Goal: Task Accomplishment & Management: Complete application form

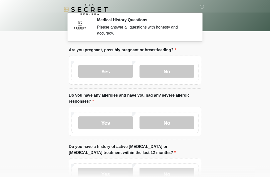
click at [150, 72] on label "No" at bounding box center [167, 71] width 55 height 13
click at [159, 126] on label "No" at bounding box center [167, 122] width 55 height 13
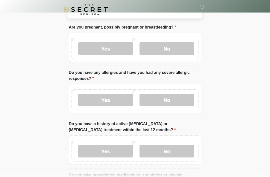
scroll to position [69, 0]
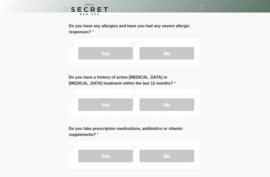
click at [161, 103] on label "No" at bounding box center [167, 104] width 55 height 13
click at [170, 147] on div "Yes No" at bounding box center [135, 155] width 127 height 21
click at [164, 155] on label "No" at bounding box center [167, 156] width 55 height 13
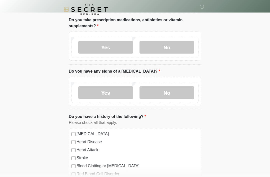
click at [160, 97] on label "No" at bounding box center [167, 92] width 55 height 13
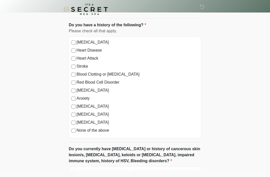
scroll to position [275, 0]
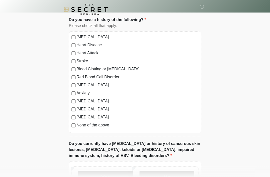
click at [161, 176] on label "No" at bounding box center [167, 177] width 55 height 13
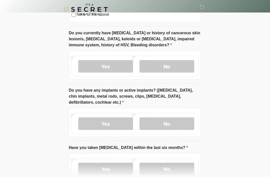
click at [165, 124] on label "No" at bounding box center [167, 124] width 55 height 13
click at [169, 158] on div "Yes No" at bounding box center [135, 168] width 127 height 21
click at [161, 166] on label "No" at bounding box center [167, 169] width 55 height 13
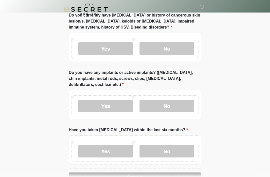
scroll to position [418, 0]
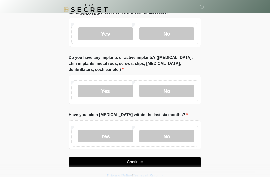
click at [147, 160] on button "Continue" at bounding box center [135, 162] width 133 height 10
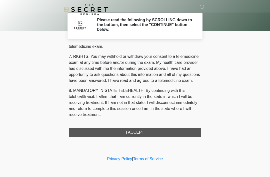
scroll to position [213, 0]
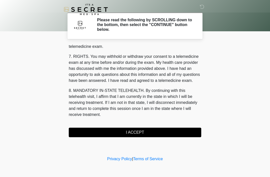
click at [132, 133] on button "I ACCEPT" at bounding box center [135, 133] width 133 height 10
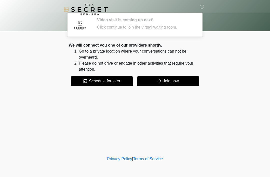
click at [164, 82] on button "Join now" at bounding box center [168, 81] width 62 height 10
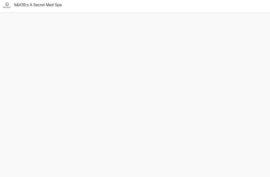
scroll to position [17, 0]
